Goal: Information Seeking & Learning: Learn about a topic

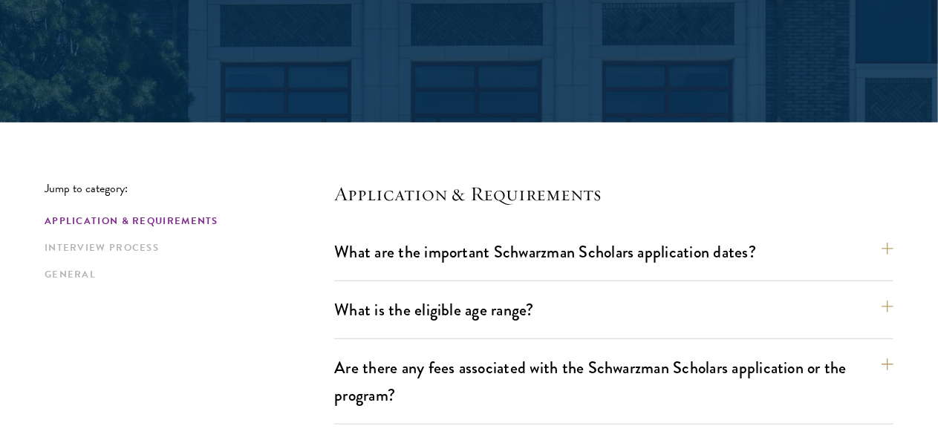
scroll to position [259, 0]
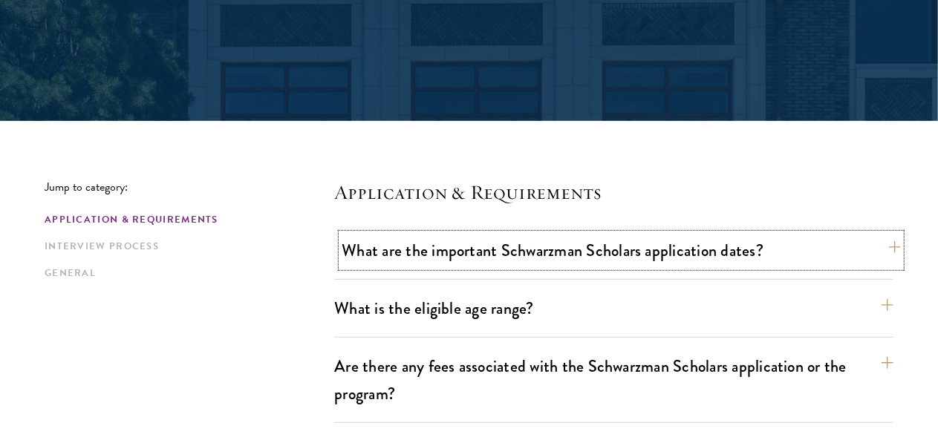
click at [856, 261] on button "What are the important Schwarzman Scholars application dates?" at bounding box center [621, 250] width 559 height 33
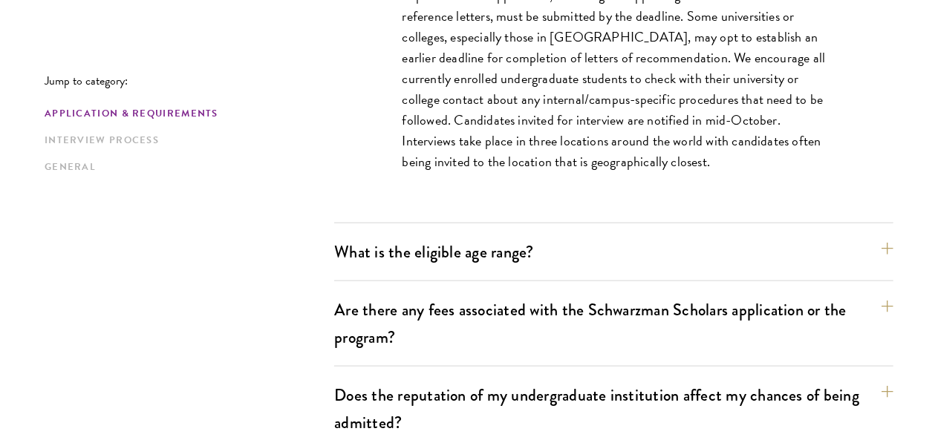
scroll to position [761, 0]
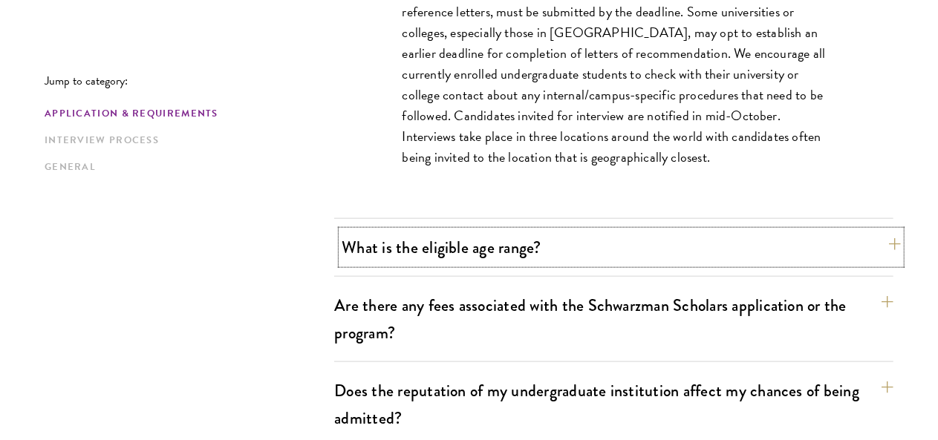
click at [859, 249] on button "What is the eligible age range?" at bounding box center [621, 247] width 559 height 33
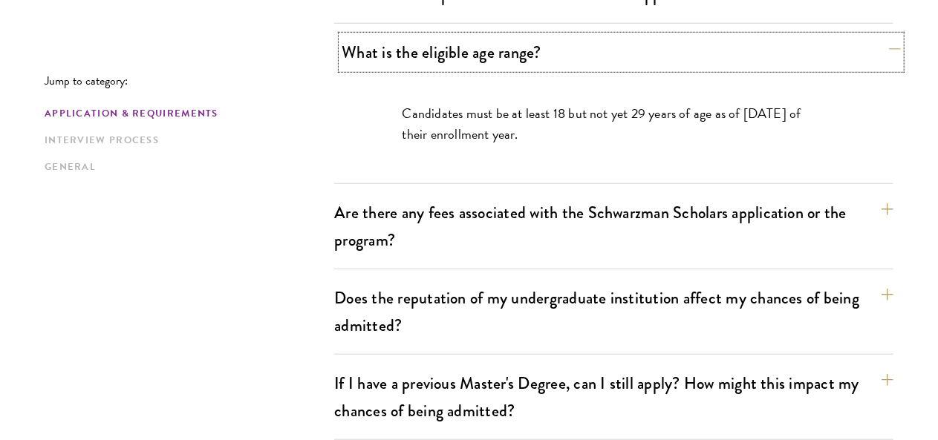
scroll to position [529, 0]
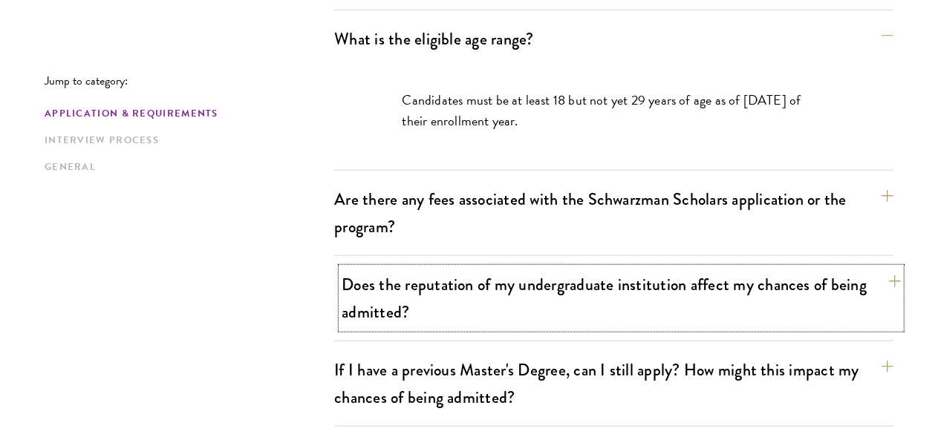
click at [858, 270] on button "Does the reputation of my undergraduate institution affect my chances of being …" at bounding box center [621, 298] width 559 height 61
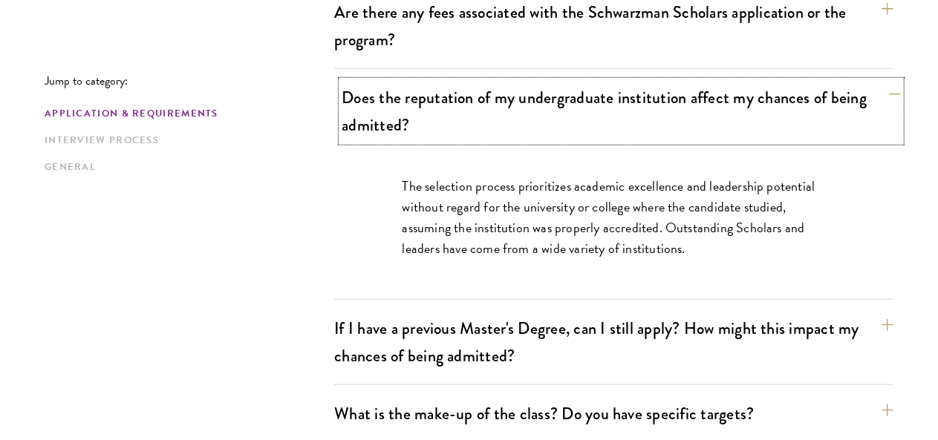
scroll to position [679, 0]
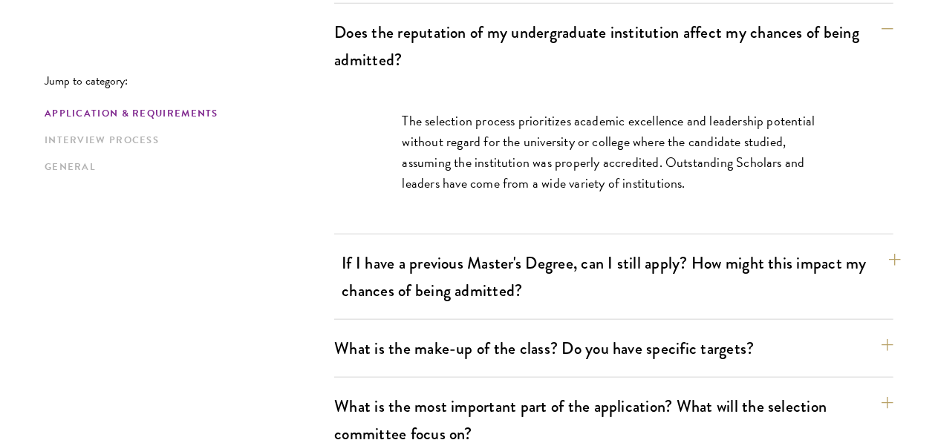
click at [854, 250] on button "If I have a previous Master's Degree, can I still apply? How might this impact …" at bounding box center [621, 277] width 559 height 61
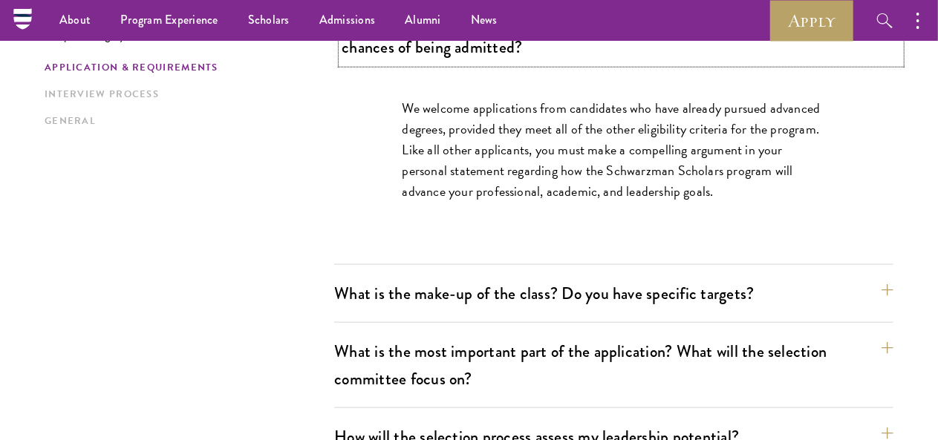
scroll to position [775, 0]
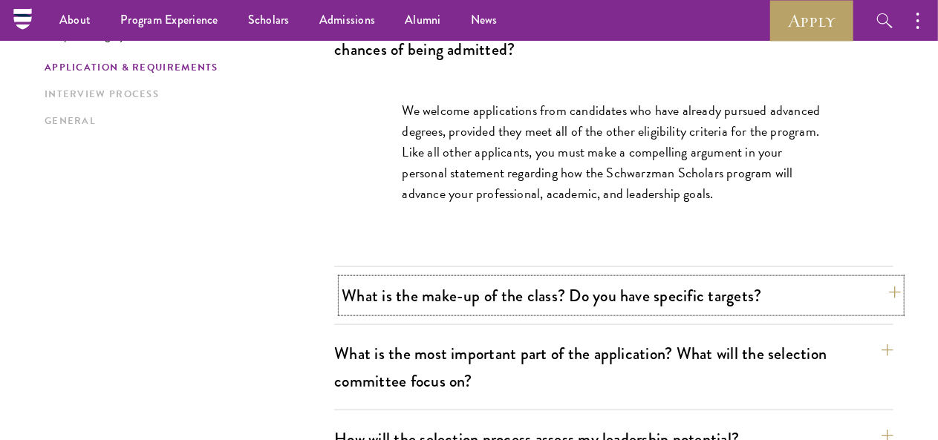
click at [858, 279] on button "What is the make-up of the class? Do you have specific targets?" at bounding box center [621, 295] width 559 height 33
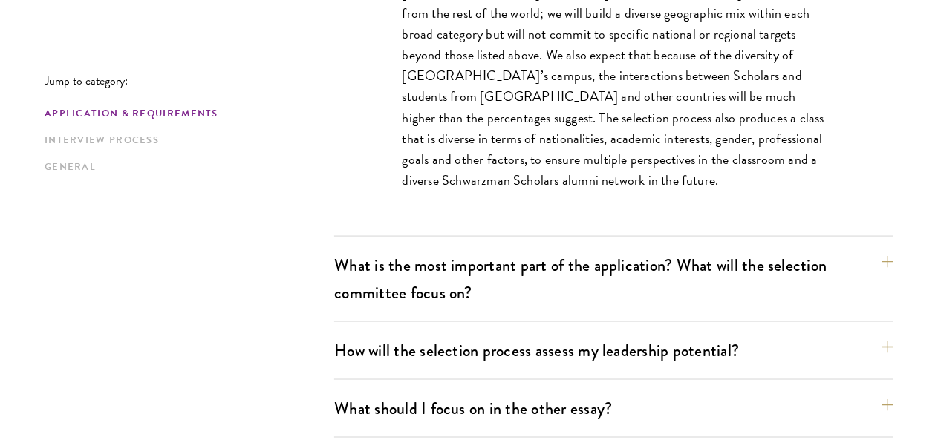
scroll to position [977, 0]
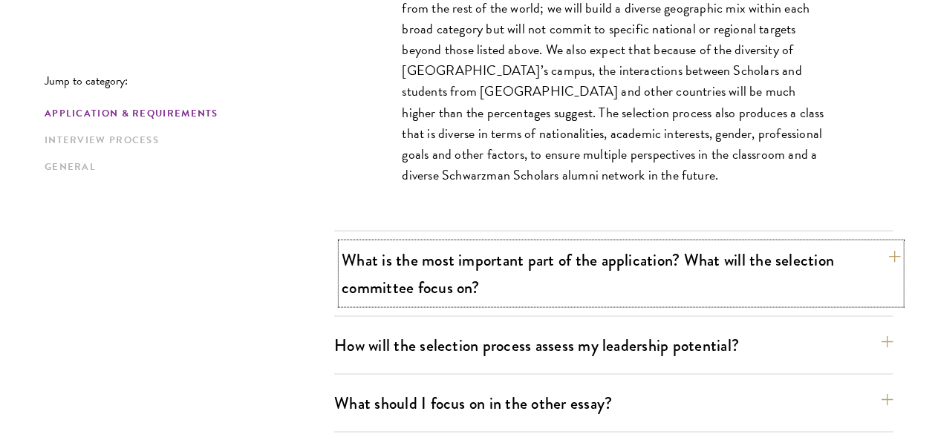
click at [859, 244] on button "What is the most important part of the application? What will the selection com…" at bounding box center [621, 274] width 559 height 61
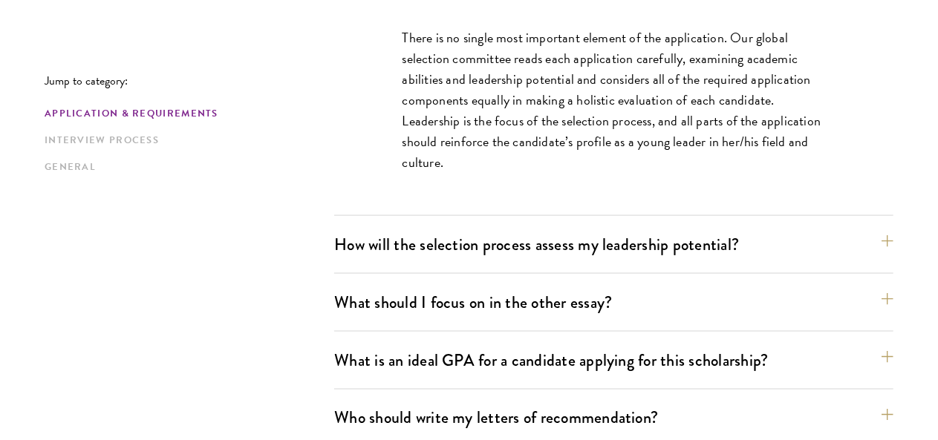
scroll to position [994, 0]
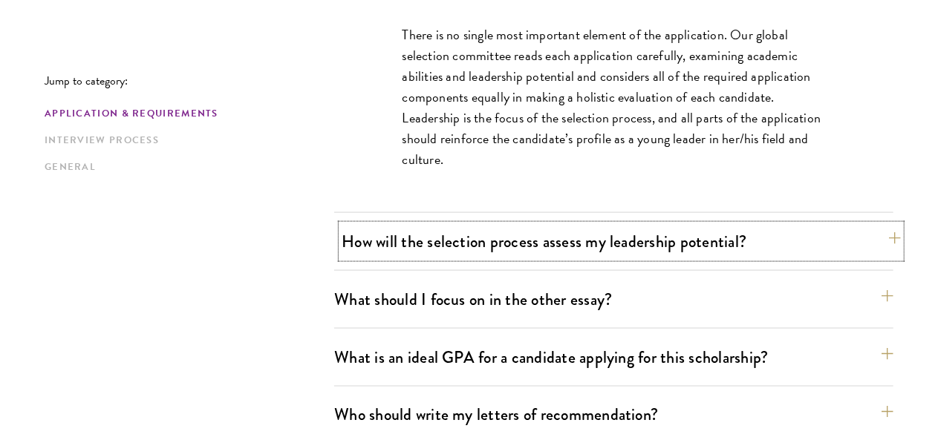
click at [856, 225] on button "How will the selection process assess my leadership potential?" at bounding box center [621, 241] width 559 height 33
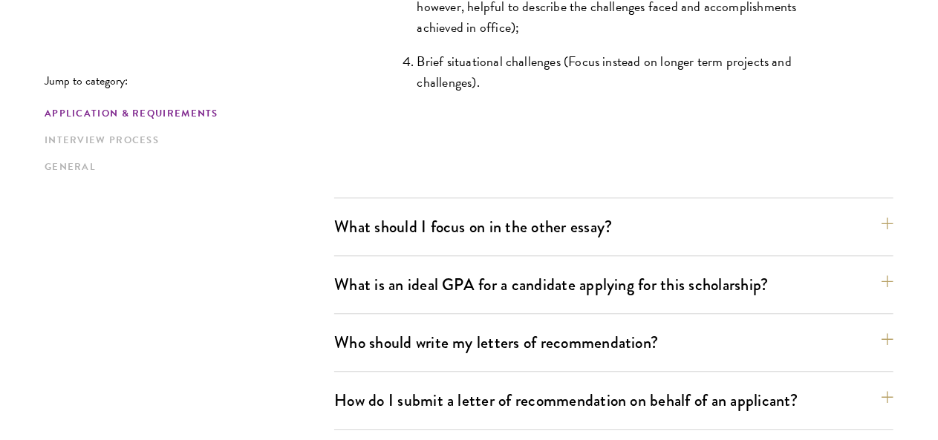
scroll to position [1665, 0]
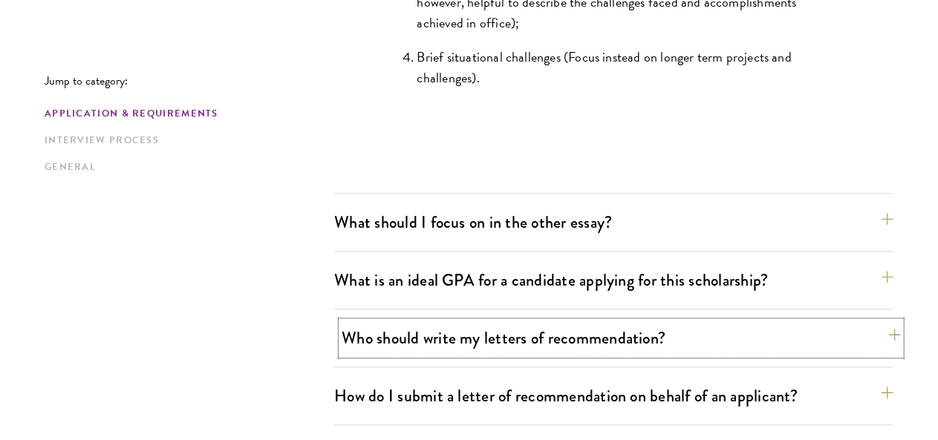
click at [856, 322] on button "Who should write my letters of recommendation?" at bounding box center [621, 338] width 559 height 33
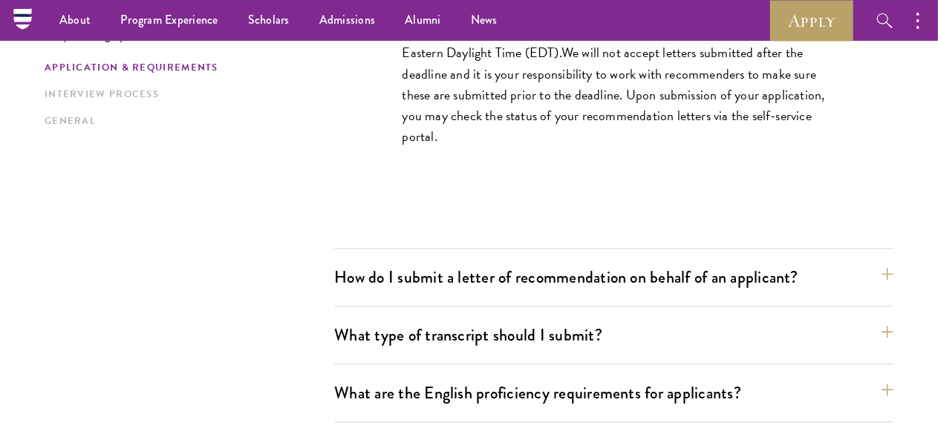
scroll to position [1668, 0]
click at [858, 377] on button "What are the English proficiency requirements for applicants?" at bounding box center [621, 393] width 559 height 33
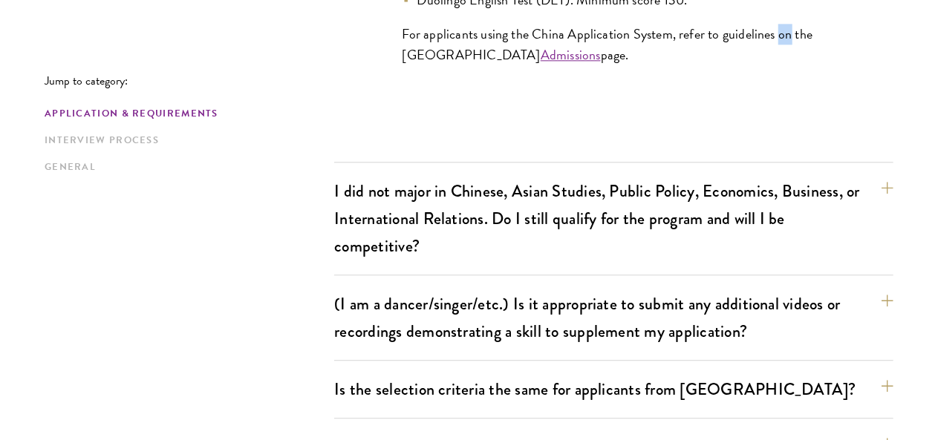
scroll to position [1784, 0]
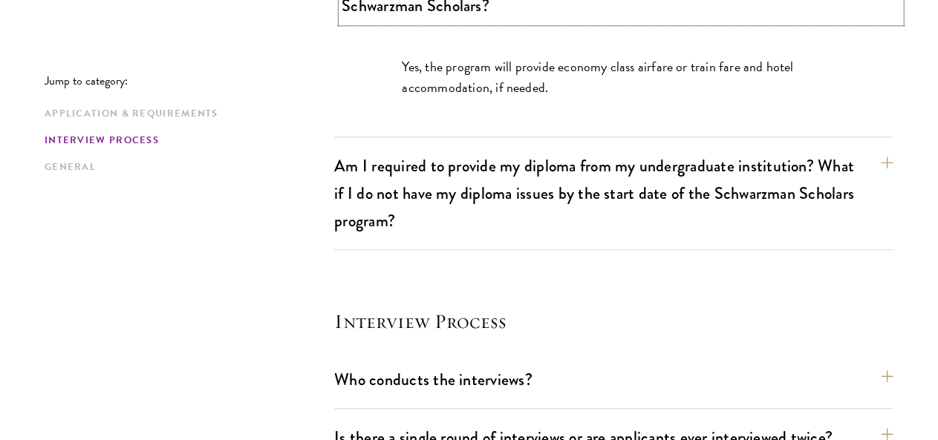
scroll to position [1711, 0]
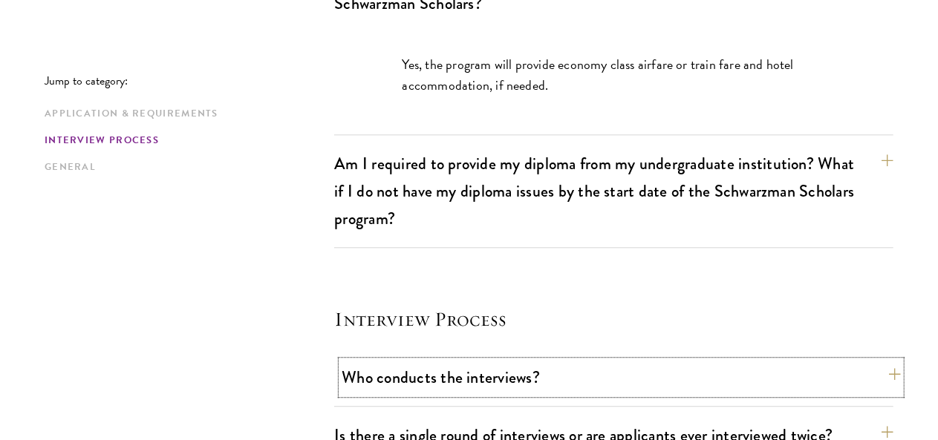
click at [859, 361] on button "Who conducts the interviews?" at bounding box center [621, 377] width 559 height 33
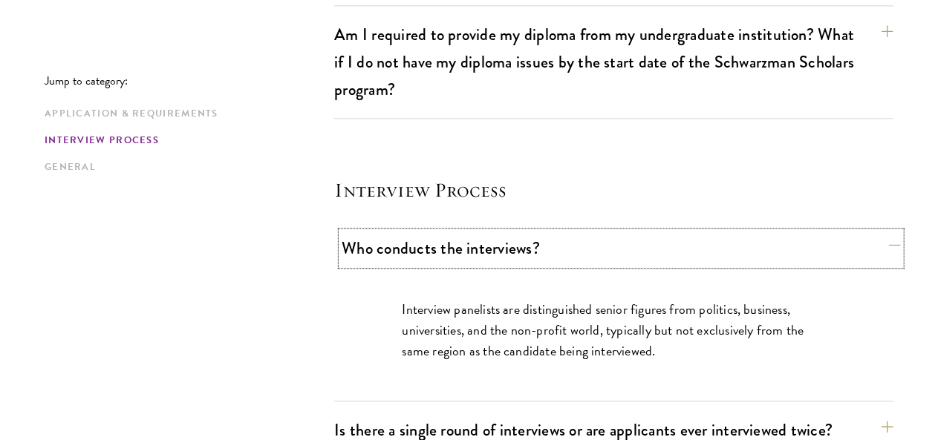
scroll to position [1757, 0]
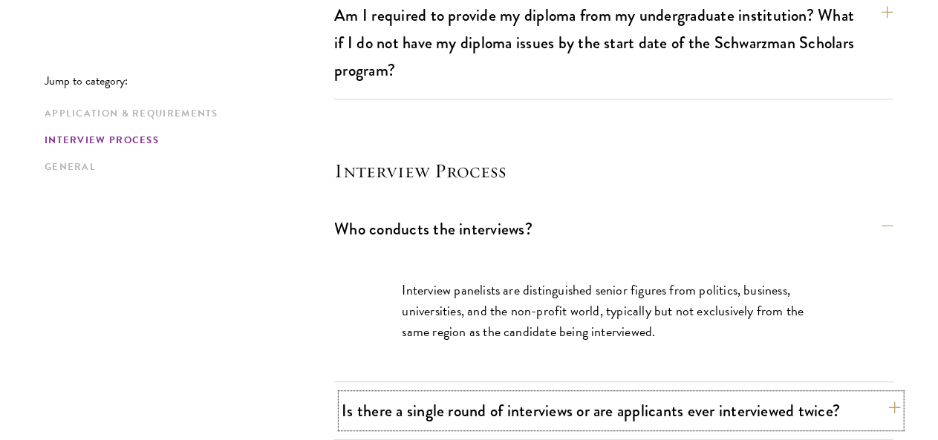
click at [855, 394] on button "Is there a single round of interviews or are applicants ever interviewed twice?" at bounding box center [621, 410] width 559 height 33
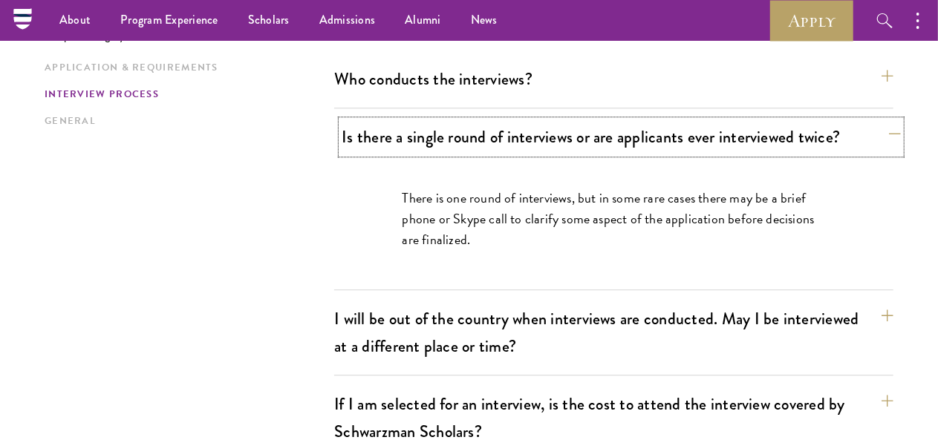
scroll to position [1899, 0]
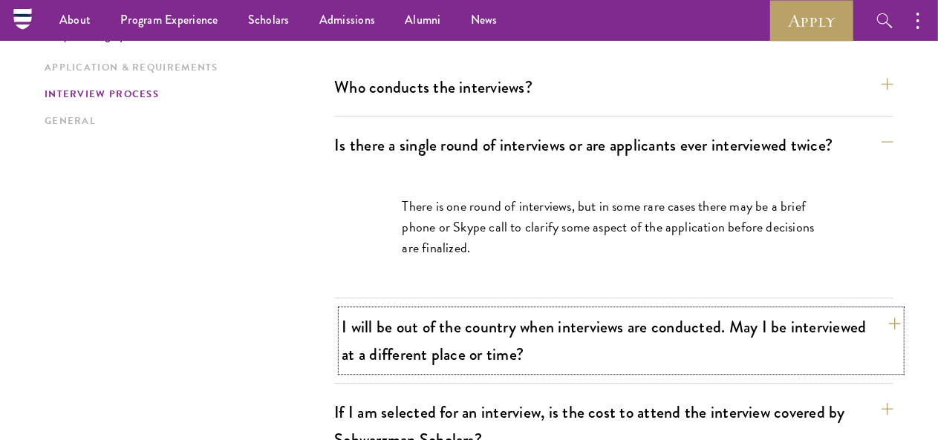
click at [859, 310] on button "I will be out of the country when interviews are conducted. May I be interviewe…" at bounding box center [621, 340] width 559 height 61
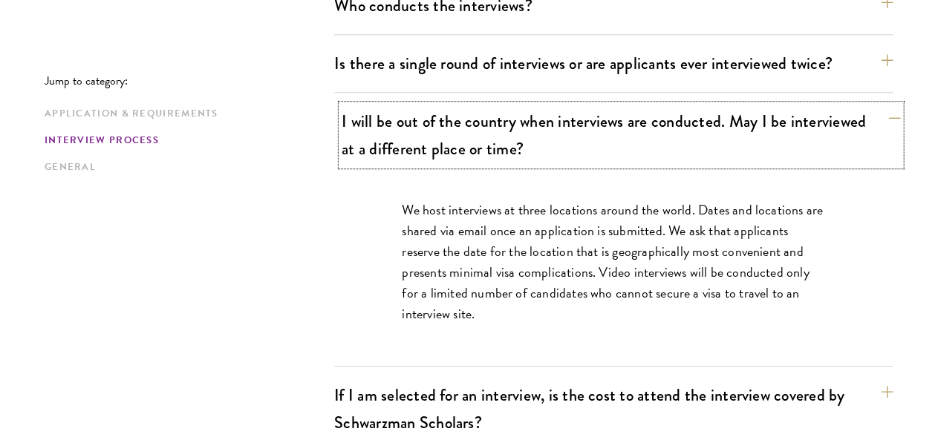
scroll to position [1991, 0]
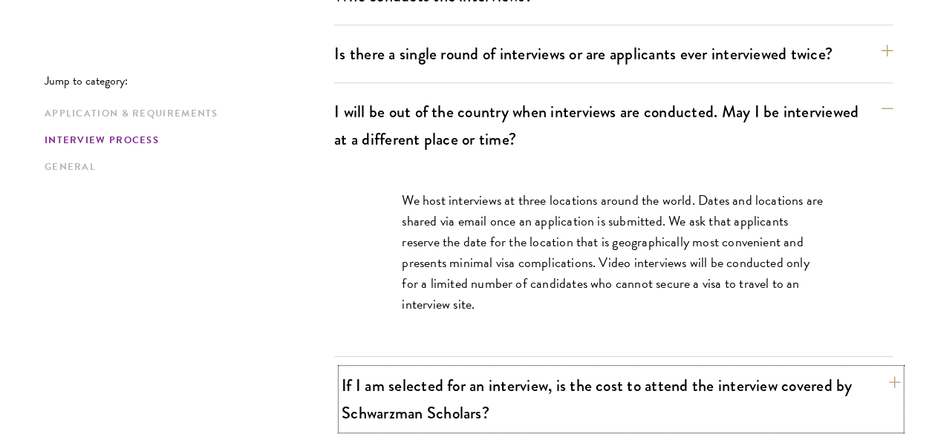
click at [854, 369] on button "If I am selected for an interview, is the cost to attend the interview covered …" at bounding box center [621, 399] width 559 height 61
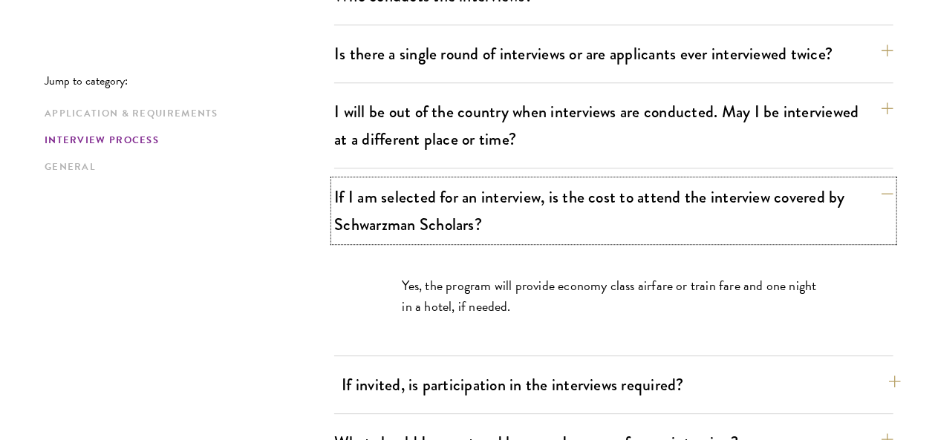
click at [862, 368] on button "If invited, is participation in the interviews required?" at bounding box center [621, 384] width 559 height 33
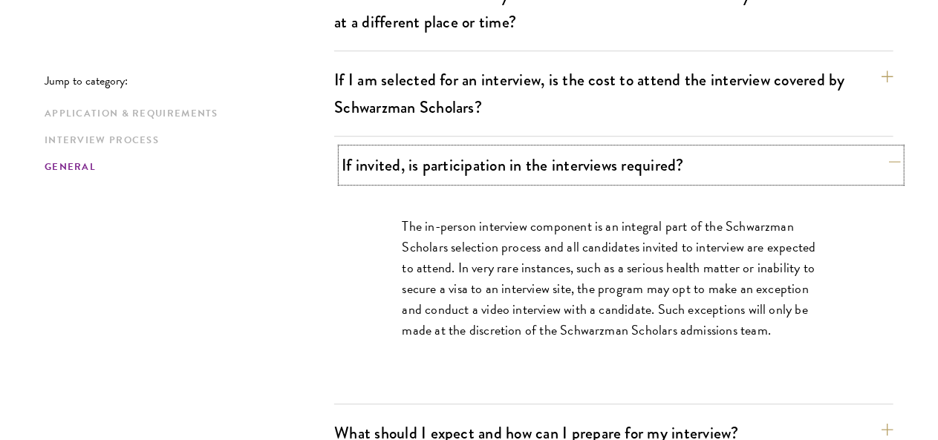
scroll to position [2109, 0]
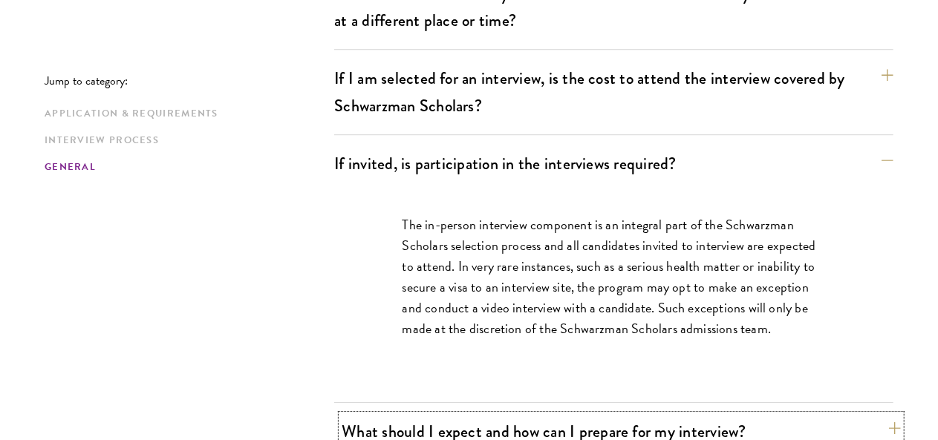
click at [860, 415] on button "What should I expect and how can I prepare for my interview?" at bounding box center [621, 431] width 559 height 33
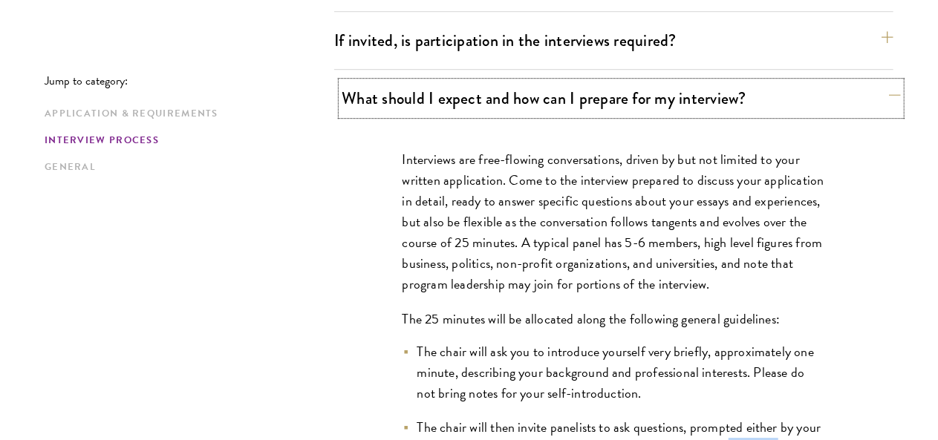
scroll to position [2235, 0]
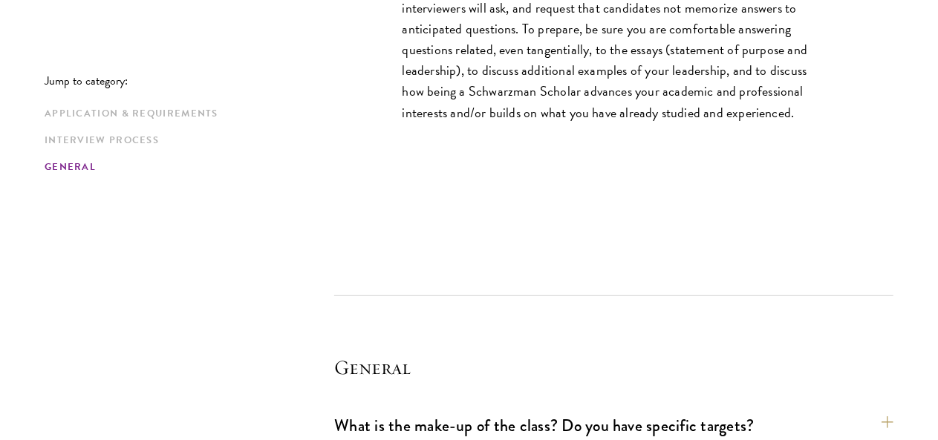
scroll to position [3027, 0]
click at [858, 409] on button "What is the make-up of the class? Do you have specific targets?" at bounding box center [621, 425] width 559 height 33
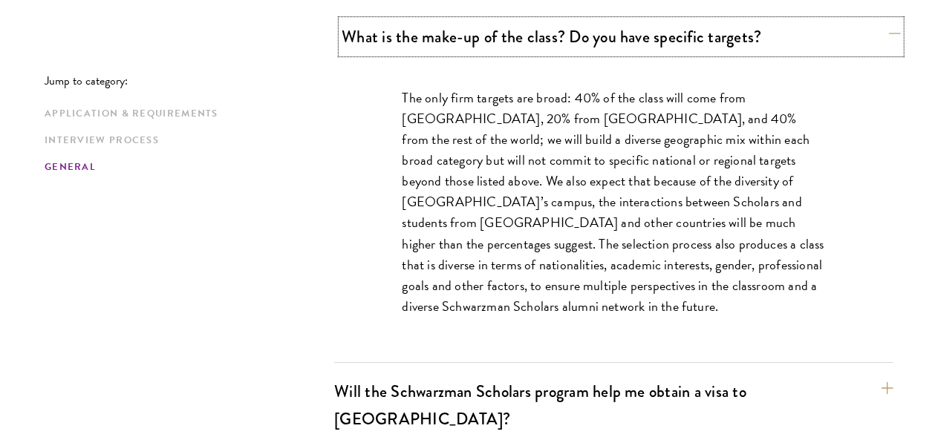
scroll to position [2455, 0]
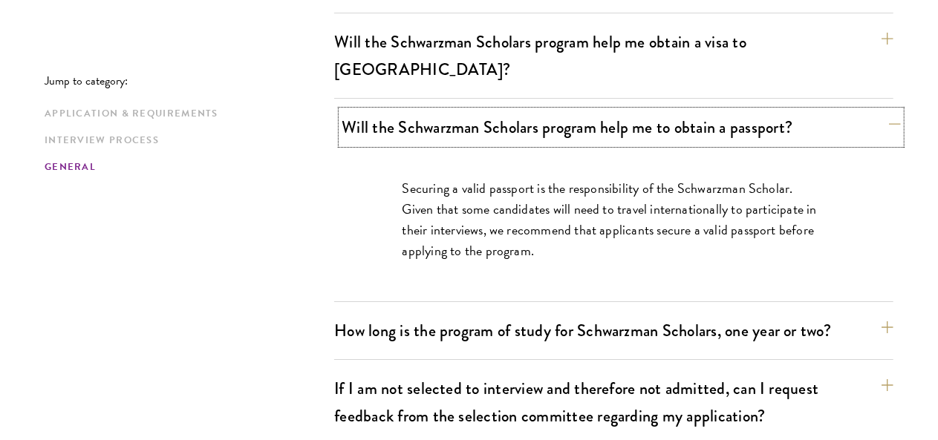
scroll to position [2509, 0]
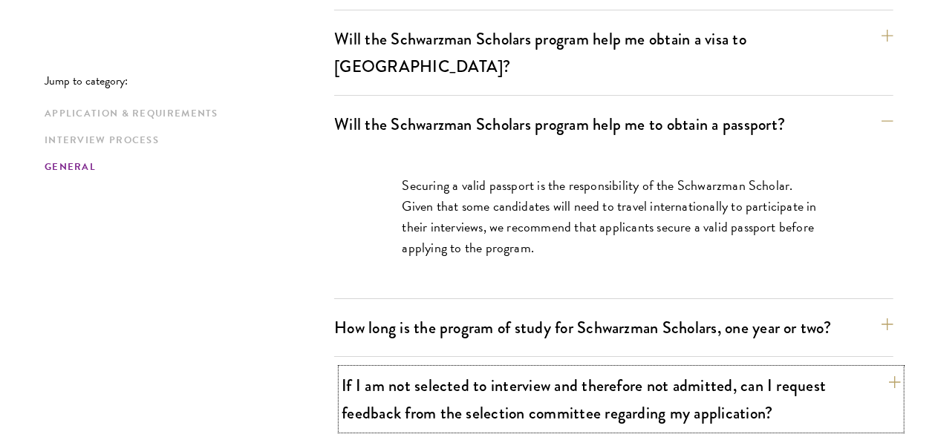
click at [858, 369] on button "If I am not selected to interview and therefore not admitted, can I request fee…" at bounding box center [621, 399] width 559 height 61
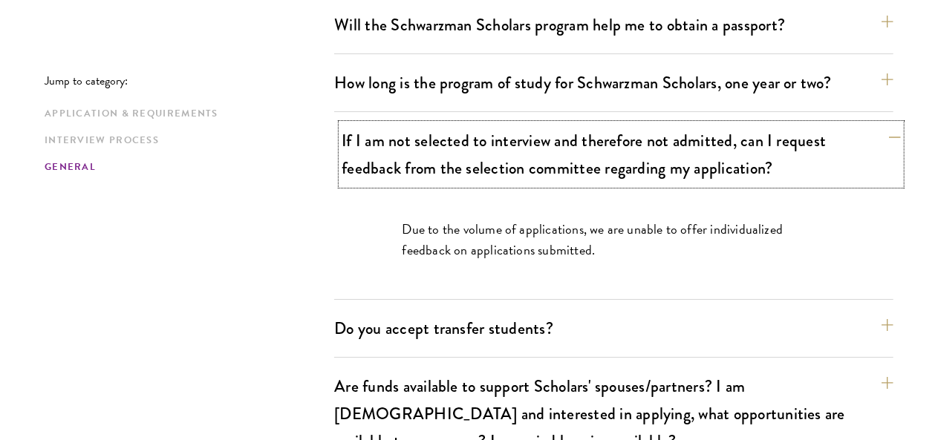
scroll to position [2611, 0]
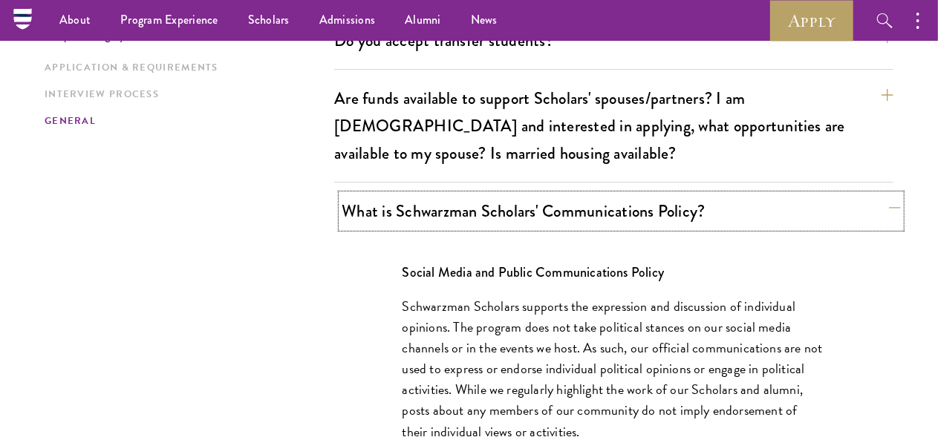
scroll to position [2794, 0]
